Goal: Task Accomplishment & Management: Complete application form

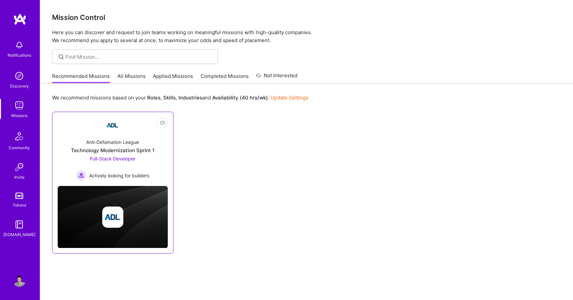
click at [114, 143] on div "Anti-Defamation League" at bounding box center [112, 142] width 53 height 7
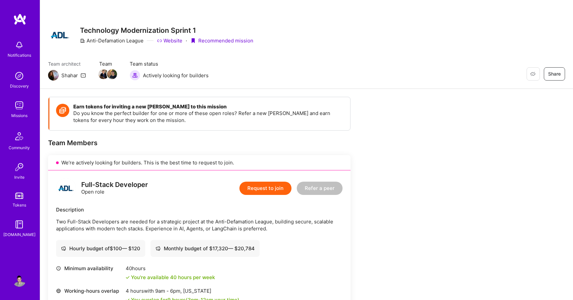
click at [171, 41] on link "Website" at bounding box center [170, 40] width 26 height 7
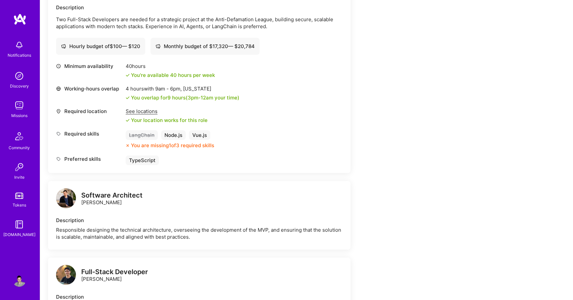
scroll to position [287, 0]
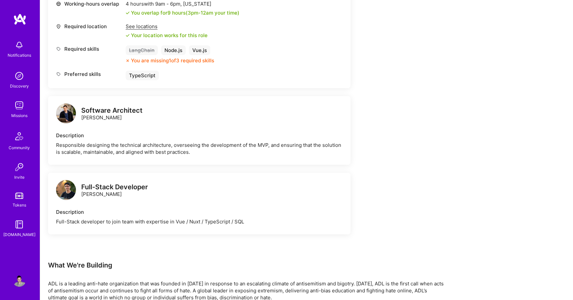
click at [62, 190] on img at bounding box center [66, 190] width 20 height 20
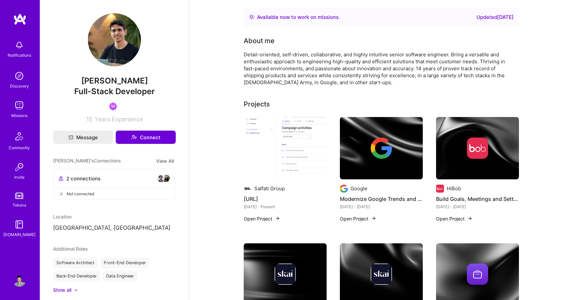
click at [107, 22] on img at bounding box center [114, 39] width 53 height 53
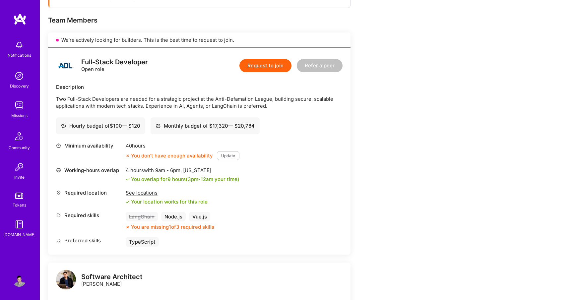
scroll to position [119, 0]
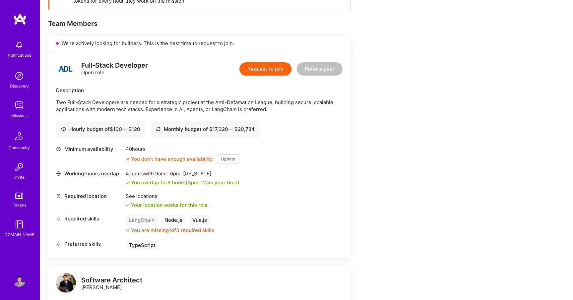
click at [225, 161] on button "Update" at bounding box center [228, 159] width 23 height 9
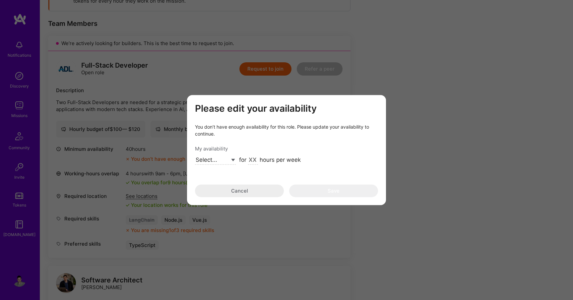
click at [271, 190] on button "Cancel" at bounding box center [239, 191] width 89 height 13
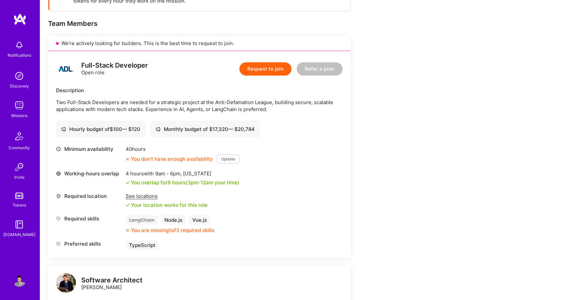
click at [22, 23] on img at bounding box center [19, 19] width 13 height 12
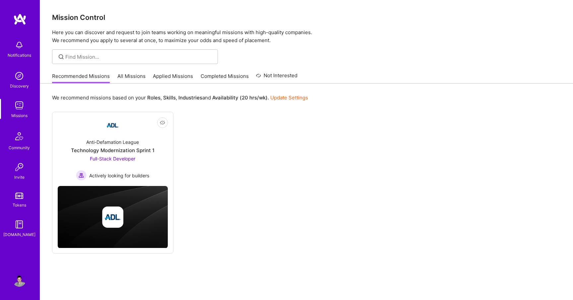
click at [161, 80] on link "Applied Missions" at bounding box center [173, 78] width 40 height 11
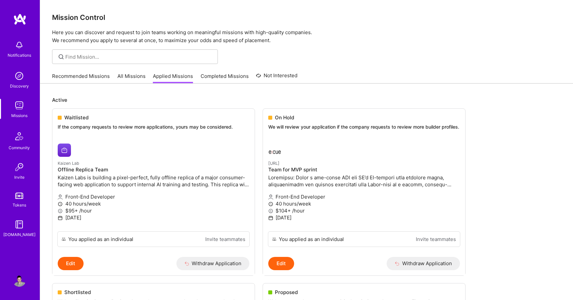
click at [75, 76] on link "Recommended Missions" at bounding box center [81, 78] width 58 height 11
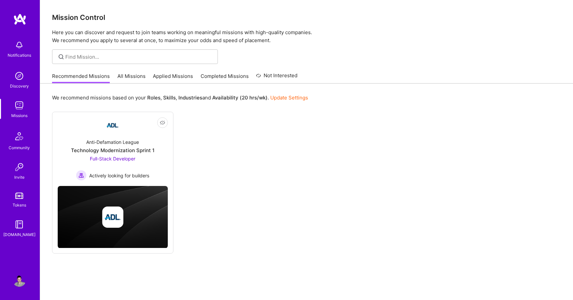
click at [19, 279] on img at bounding box center [19, 280] width 13 height 13
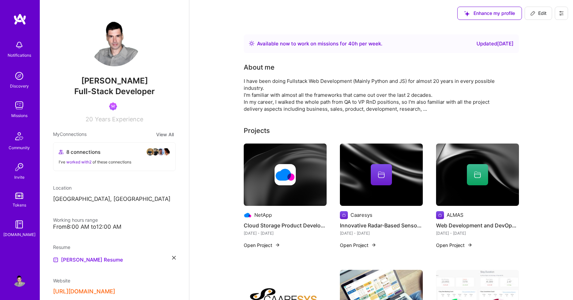
click at [22, 23] on img at bounding box center [19, 19] width 13 height 12
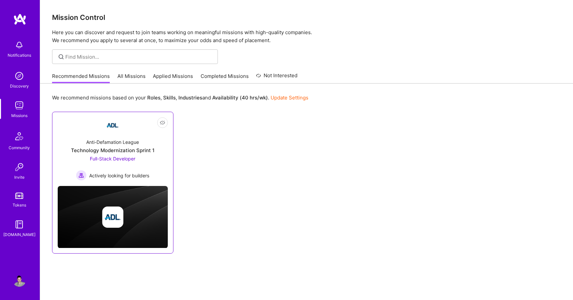
click at [122, 158] on span "Full-Stack Developer" at bounding box center [112, 159] width 45 height 6
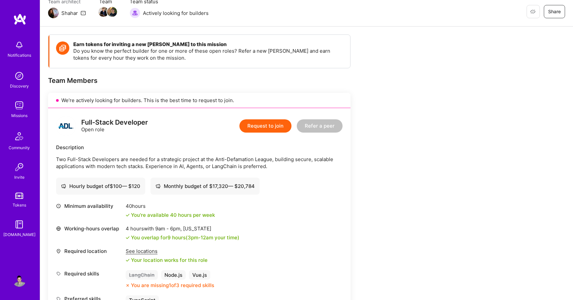
scroll to position [139, 0]
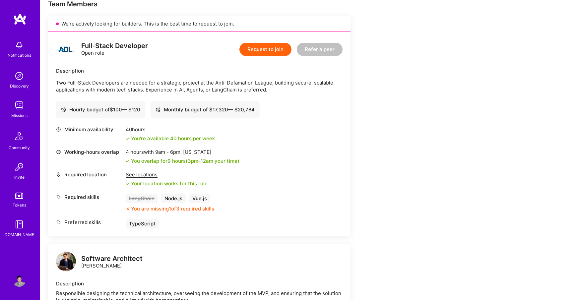
click at [275, 50] on button "Request to join" at bounding box center [265, 49] width 52 height 13
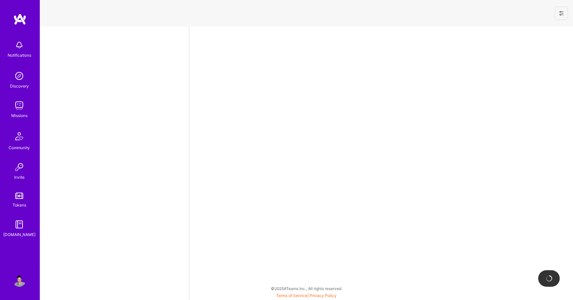
select select "US"
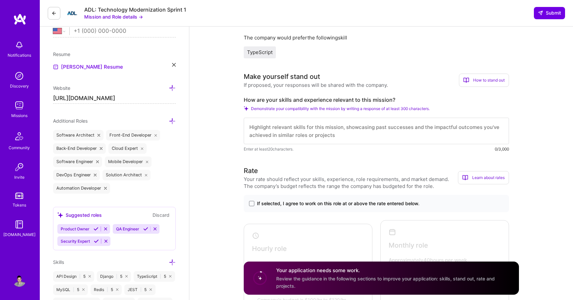
scroll to position [179, 0]
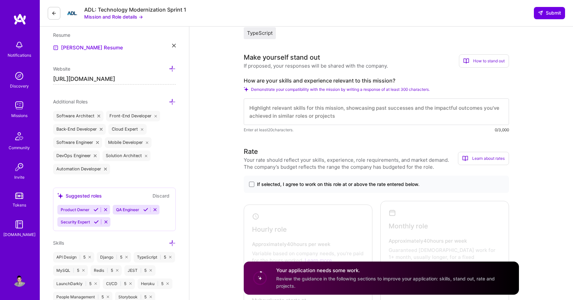
click at [273, 110] on textarea at bounding box center [376, 112] width 265 height 27
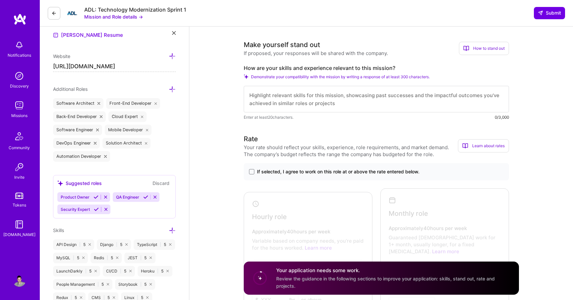
scroll to position [219, 0]
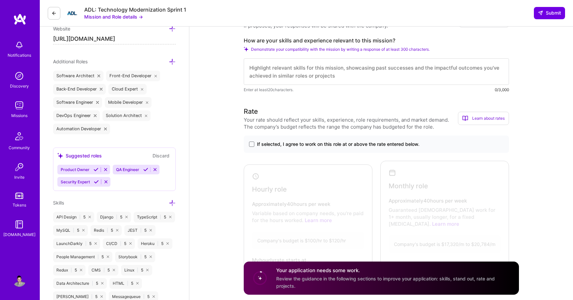
paste textarea "Hi, I'm a senior fullstack web developer with more than 20 years of experience …"
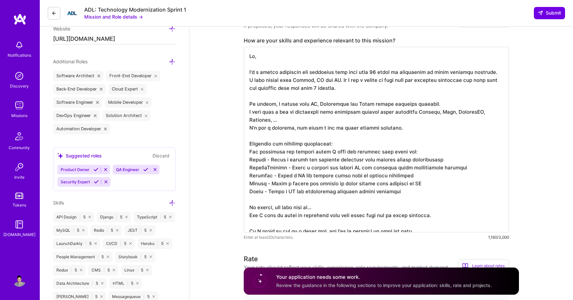
click at [278, 104] on textarea at bounding box center [376, 140] width 265 height 186
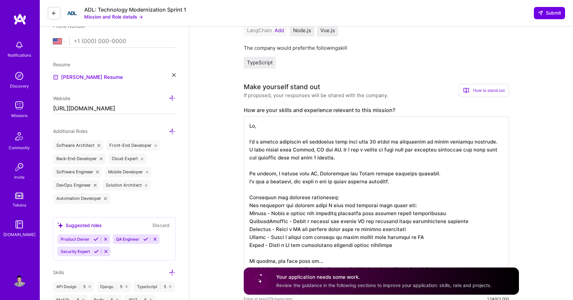
scroll to position [149, 0]
drag, startPoint x: 309, startPoint y: 176, endPoint x: 314, endPoint y: 176, distance: 4.6
click at [314, 176] on textarea at bounding box center [376, 206] width 265 height 178
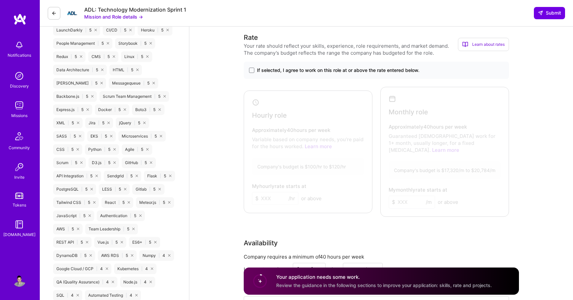
scroll to position [445, 0]
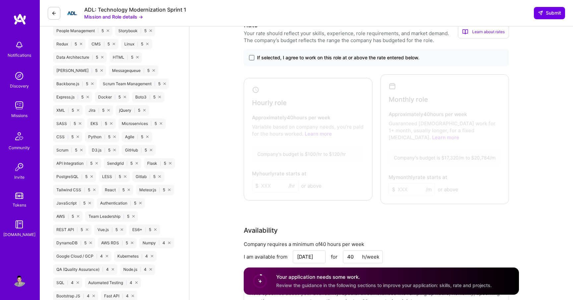
type textarea "Hi, I'm a senior fullstack web developer with more than 20 years of experience …"
click at [251, 57] on span at bounding box center [251, 57] width 5 height 5
click at [0, 0] on input "If selected, I agree to work on this role at or above the rate entered below." at bounding box center [0, 0] width 0 height 0
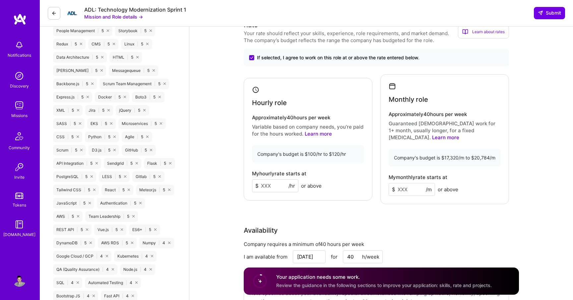
click at [270, 182] on input at bounding box center [275, 185] width 46 height 13
type input "115"
click at [402, 183] on input at bounding box center [412, 189] width 46 height 13
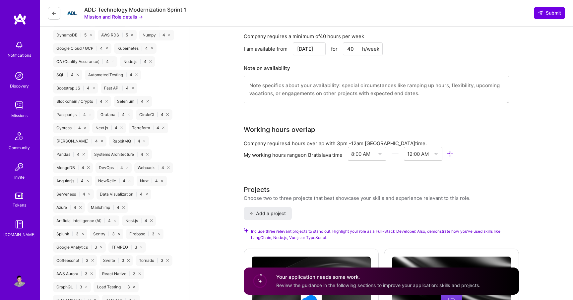
scroll to position [590, 0]
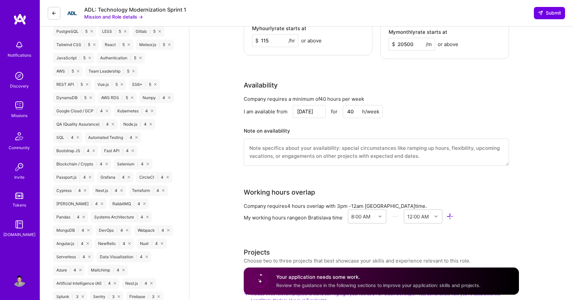
type input "20500"
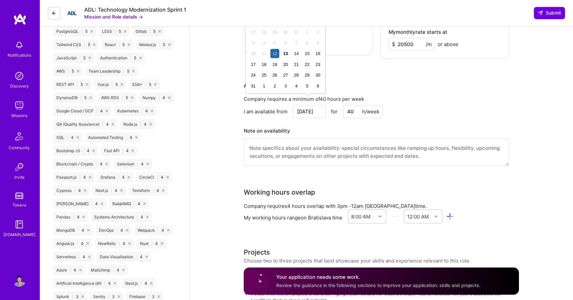
click at [311, 106] on input "[DATE]" at bounding box center [309, 111] width 33 height 13
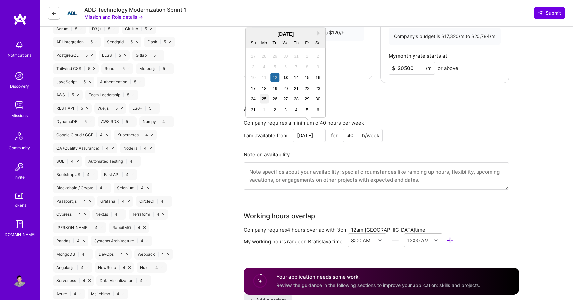
scroll to position [564, 0]
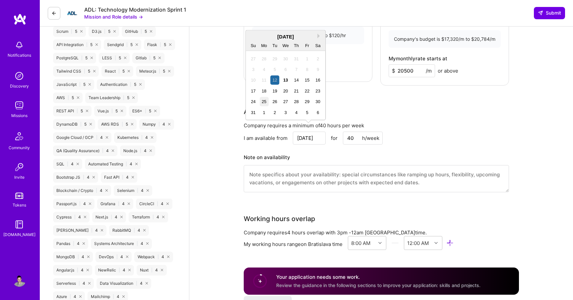
click at [266, 102] on div "25" at bounding box center [264, 101] width 9 height 9
type input "[DATE]"
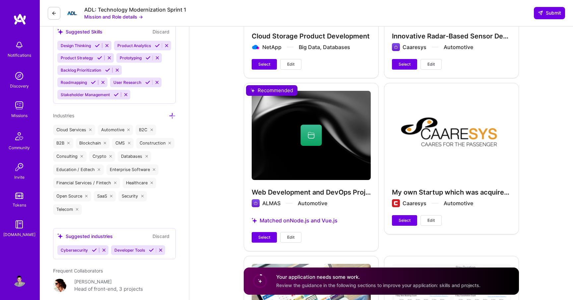
scroll to position [975, 0]
click at [268, 234] on span "Select" at bounding box center [264, 237] width 12 height 6
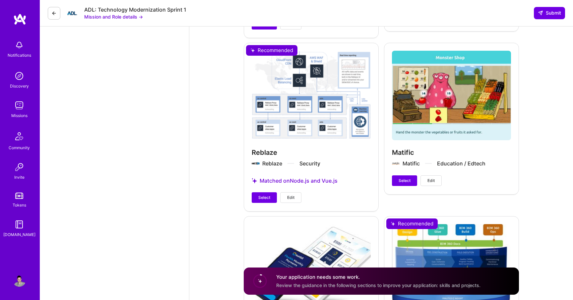
scroll to position [1364, 0]
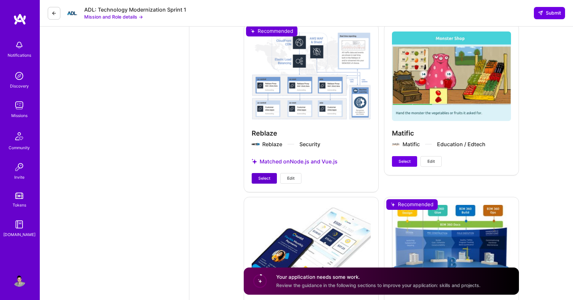
click at [272, 173] on button "Select" at bounding box center [264, 178] width 25 height 11
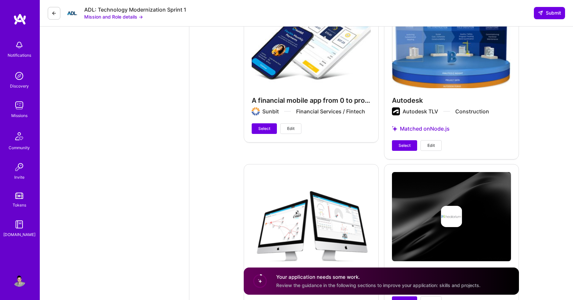
scroll to position [1571, 0]
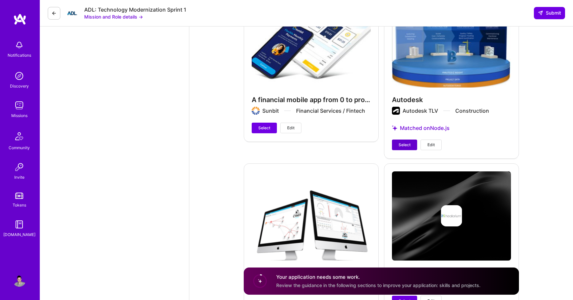
click at [403, 142] on span "Select" at bounding box center [405, 145] width 12 height 6
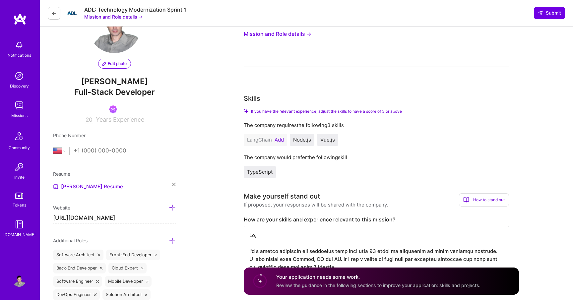
scroll to position [87, 0]
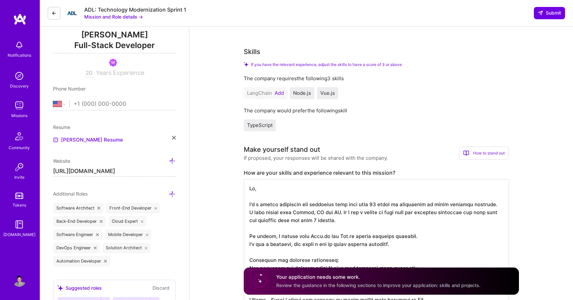
click at [281, 93] on button "Add" at bounding box center [279, 93] width 9 height 5
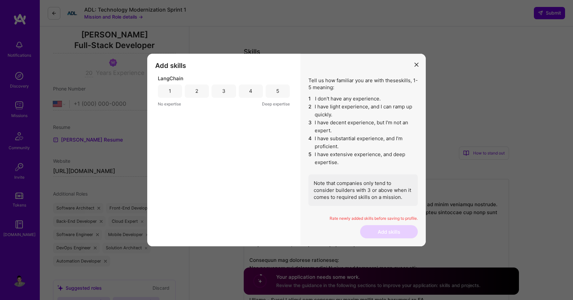
click at [417, 66] on icon "modal" at bounding box center [417, 65] width 4 height 4
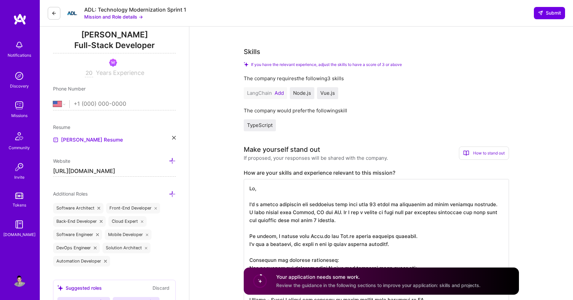
click at [280, 93] on button "Add" at bounding box center [279, 93] width 9 height 5
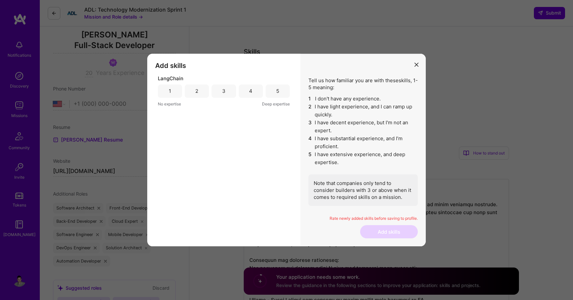
click at [199, 89] on div "2" at bounding box center [197, 91] width 24 height 13
click at [392, 231] on button "Add skills" at bounding box center [389, 231] width 58 height 13
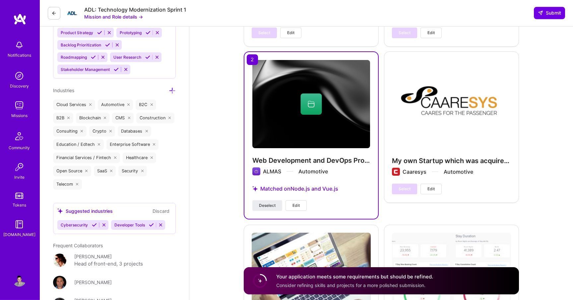
scroll to position [1003, 0]
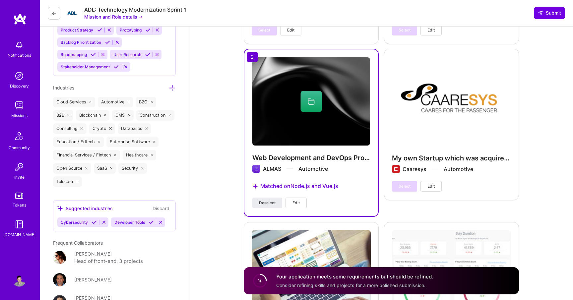
click at [297, 200] on span "Edit" at bounding box center [296, 203] width 7 height 6
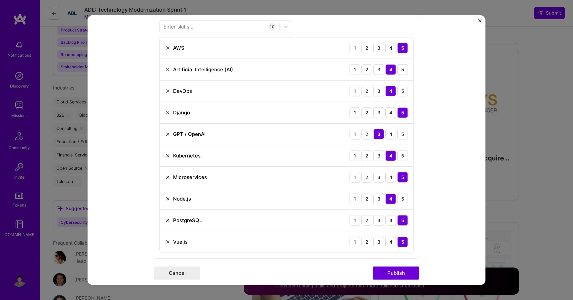
scroll to position [324, 0]
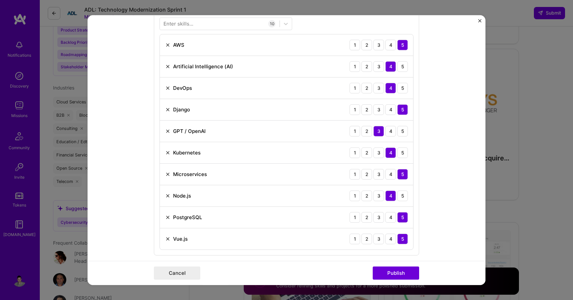
click at [167, 130] on img at bounding box center [167, 130] width 5 height 5
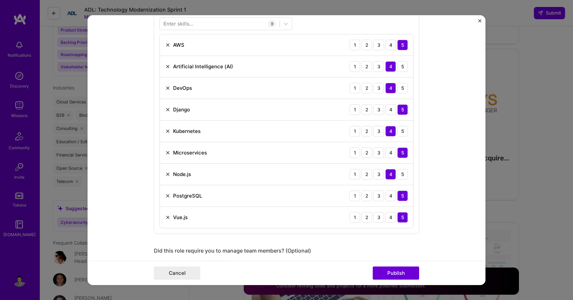
click at [166, 25] on div "Enter skills..." at bounding box center [179, 23] width 30 height 7
click at [165, 25] on div "Enter skills..." at bounding box center [179, 23] width 30 height 7
click at [161, 25] on div at bounding box center [220, 23] width 120 height 11
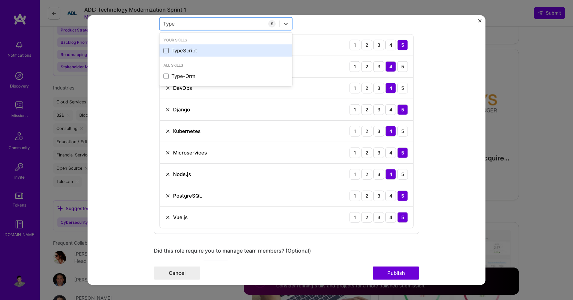
click at [165, 49] on span at bounding box center [166, 50] width 5 height 5
click at [0, 0] on input "checkbox" at bounding box center [0, 0] width 0 height 0
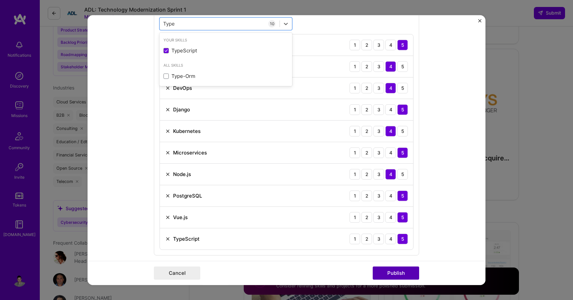
type input "Type"
click at [386, 277] on button "Publish" at bounding box center [396, 273] width 46 height 13
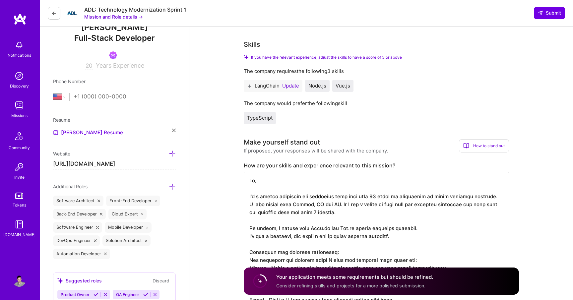
scroll to position [101, 0]
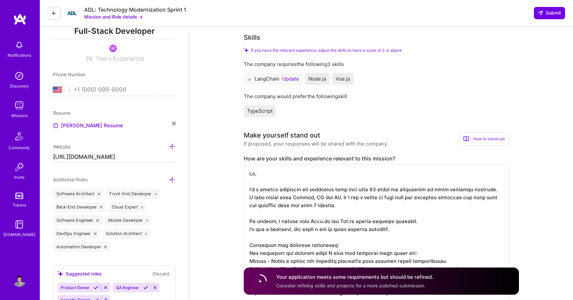
click at [291, 80] on button "Update" at bounding box center [290, 78] width 17 height 5
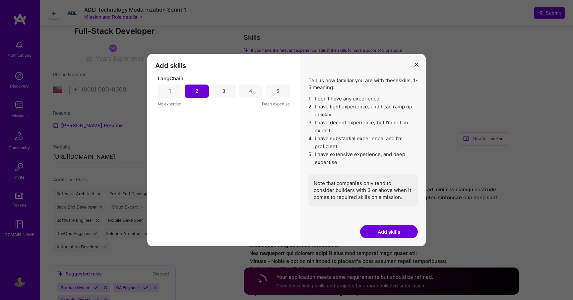
click at [415, 65] on icon "modal" at bounding box center [417, 65] width 4 height 4
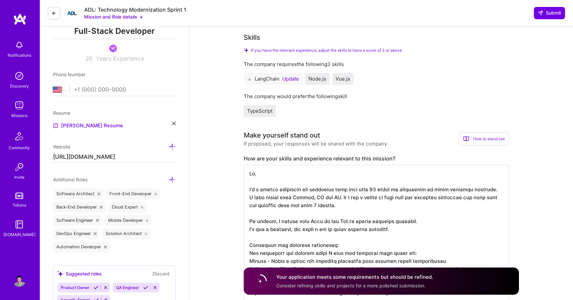
click at [248, 80] on icon at bounding box center [249, 79] width 5 height 5
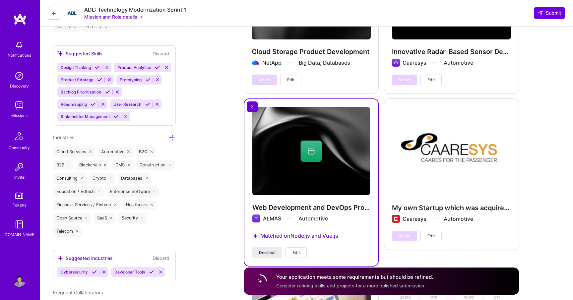
scroll to position [1005, 0]
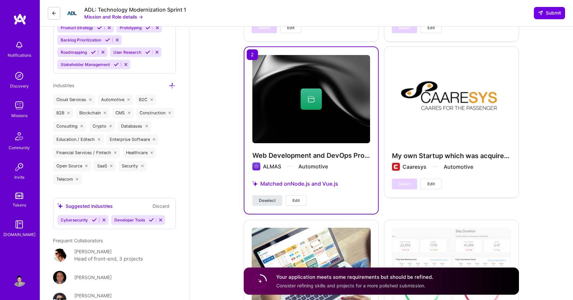
click at [273, 198] on span "Deselect" at bounding box center [267, 201] width 17 height 6
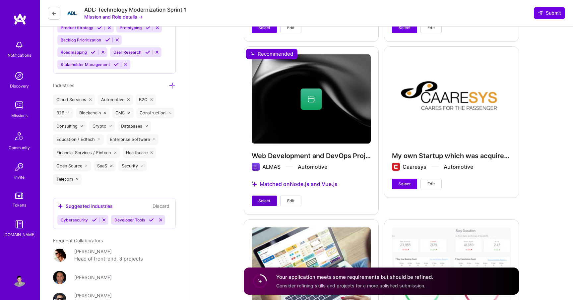
click at [269, 198] on span "Select" at bounding box center [264, 201] width 12 height 6
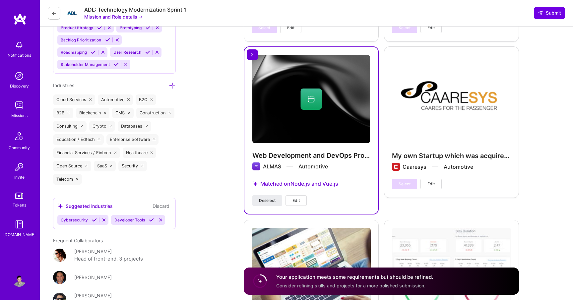
click at [292, 196] on button "Edit" at bounding box center [296, 200] width 21 height 11
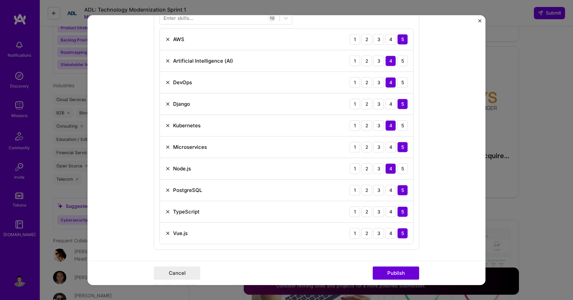
scroll to position [404, 0]
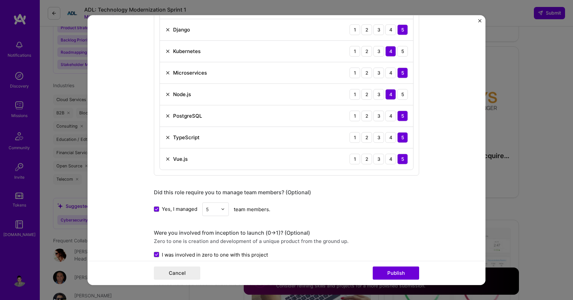
click at [478, 20] on form "Project title Web Development and DevOps Projects Company ALMAS Project industr…" at bounding box center [287, 150] width 398 height 270
click at [480, 20] on img "Close" at bounding box center [479, 20] width 3 height 3
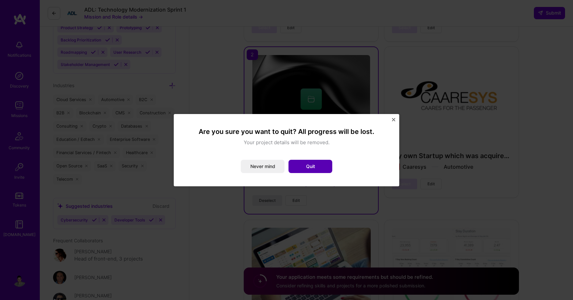
click at [318, 167] on button "Quit" at bounding box center [311, 166] width 44 height 13
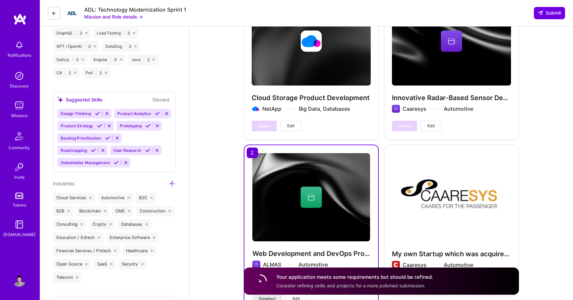
scroll to position [953, 0]
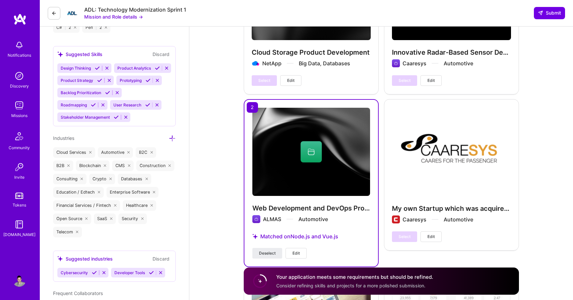
click at [291, 248] on button "Edit" at bounding box center [296, 253] width 21 height 11
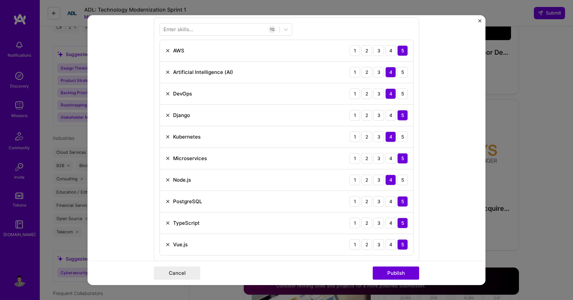
scroll to position [339, 0]
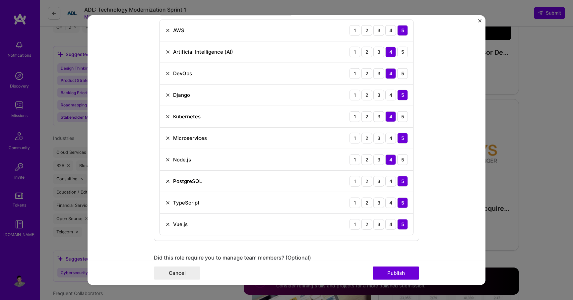
click at [169, 202] on img at bounding box center [167, 202] width 5 height 5
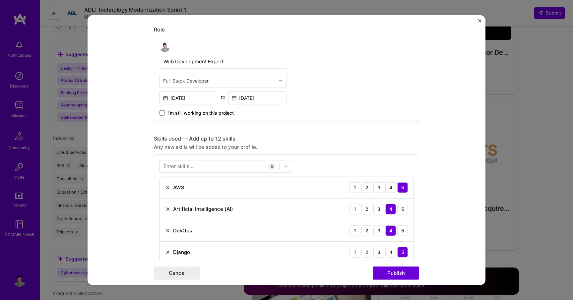
scroll to position [194, 0]
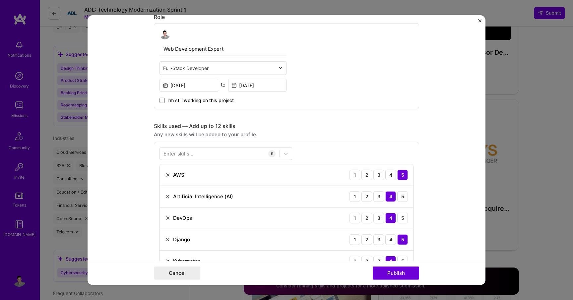
click at [164, 155] on div "Enter skills..." at bounding box center [179, 153] width 30 height 7
click at [164, 155] on input "text" at bounding box center [163, 153] width 1 height 7
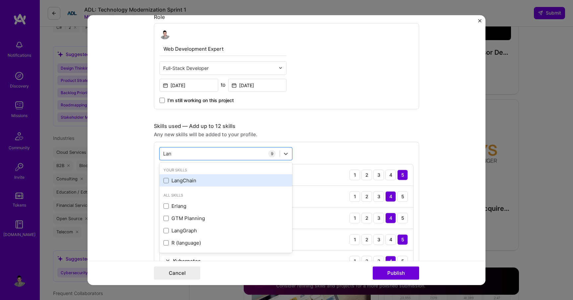
click at [166, 177] on div "LangChain" at bounding box center [226, 180] width 133 height 12
type input "Lan"
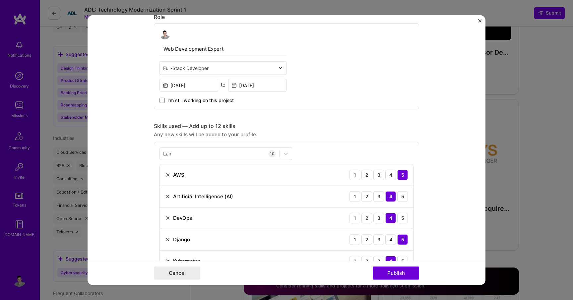
click at [117, 144] on form "Project title Web Development and DevOps Projects Company ALMAS Project industr…" at bounding box center [287, 150] width 398 height 270
click at [173, 151] on div "[PERSON_NAME]" at bounding box center [220, 153] width 120 height 11
click at [125, 179] on form "Project title Web Development and DevOps Projects Company ALMAS Project industr…" at bounding box center [287, 150] width 398 height 270
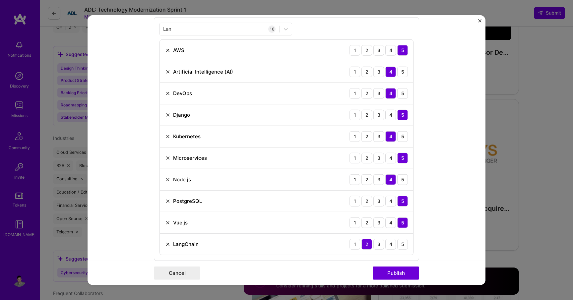
scroll to position [366, 0]
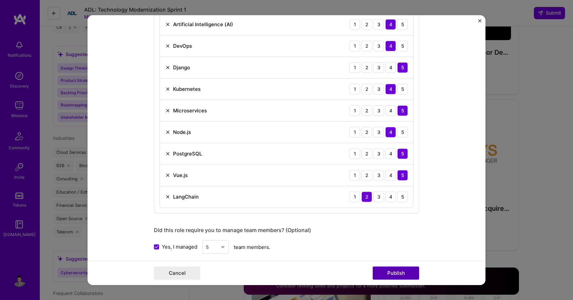
click at [404, 275] on button "Publish" at bounding box center [396, 273] width 46 height 13
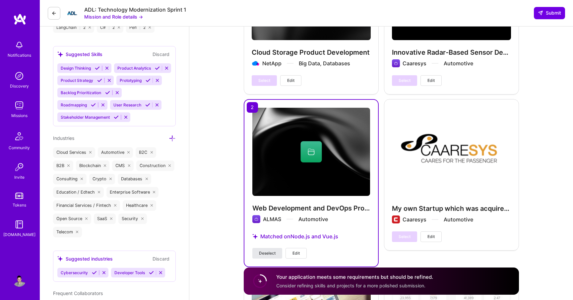
click at [263, 250] on span "Deselect" at bounding box center [267, 253] width 17 height 6
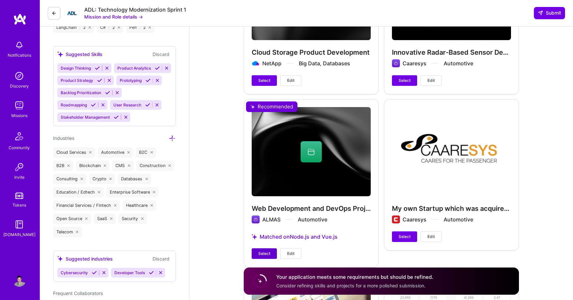
click at [267, 251] on span "Select" at bounding box center [264, 254] width 12 height 6
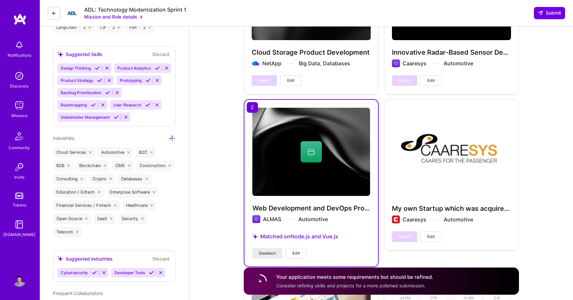
click at [299, 250] on span "Edit" at bounding box center [296, 253] width 7 height 6
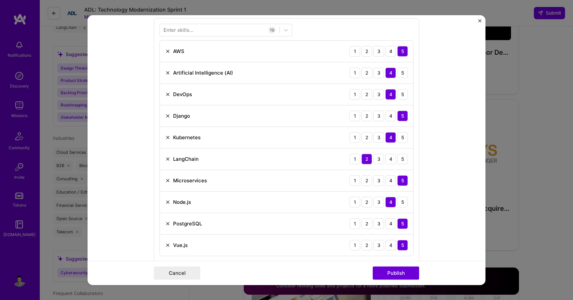
scroll to position [367, 0]
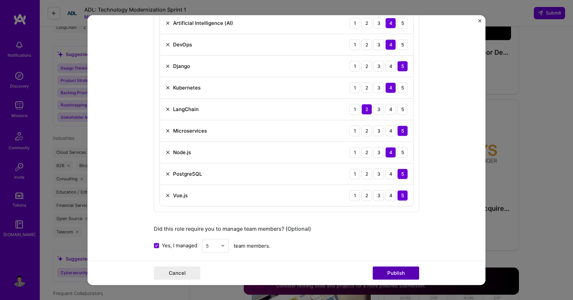
click at [400, 274] on button "Publish" at bounding box center [396, 273] width 46 height 13
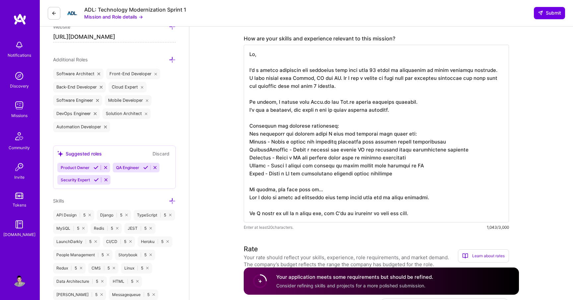
scroll to position [9, 0]
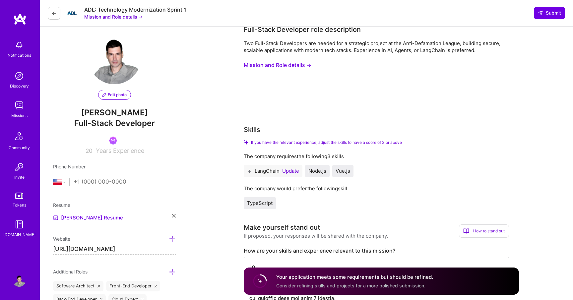
click at [289, 173] on button "Update" at bounding box center [290, 170] width 17 height 5
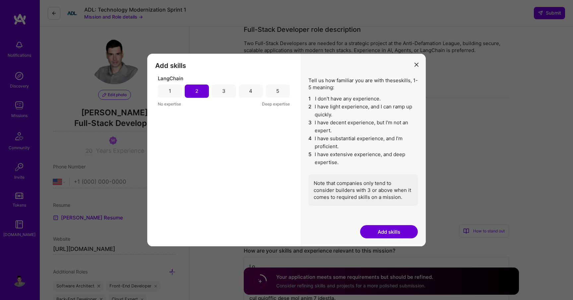
click at [413, 65] on button "modal" at bounding box center [417, 64] width 8 height 11
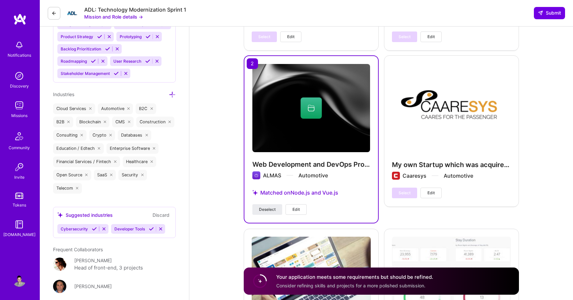
scroll to position [1007, 0]
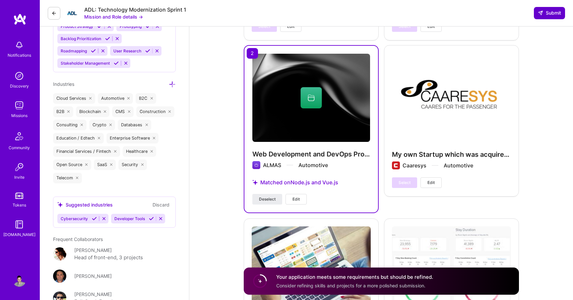
click at [545, 13] on span "Submit" at bounding box center [549, 13] width 23 height 7
click at [551, 15] on span "Submit" at bounding box center [549, 13] width 23 height 7
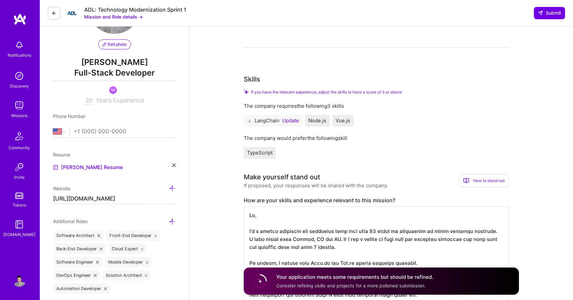
scroll to position [0, 0]
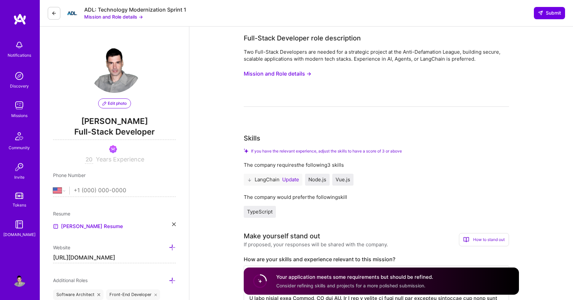
click at [22, 22] on img at bounding box center [19, 19] width 13 height 12
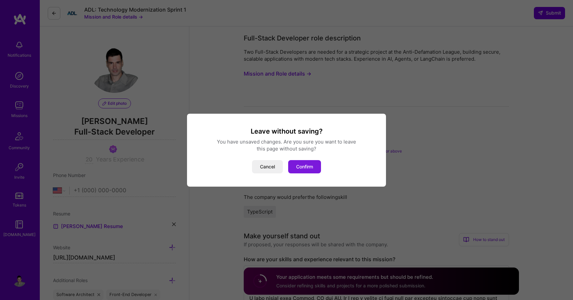
click at [311, 168] on button "Confirm" at bounding box center [304, 166] width 33 height 13
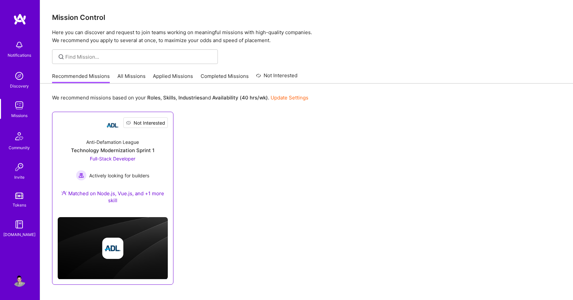
click at [163, 124] on span "Not Interested" at bounding box center [150, 122] width 32 height 7
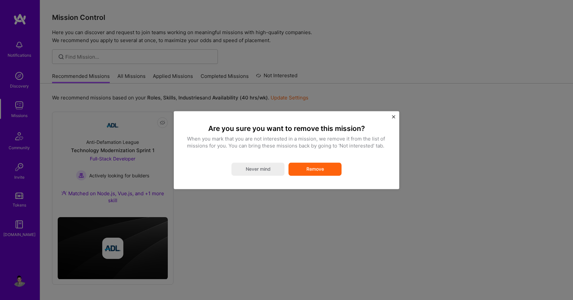
click at [317, 169] on button "Remove" at bounding box center [315, 169] width 53 height 13
